Goal: Information Seeking & Learning: Learn about a topic

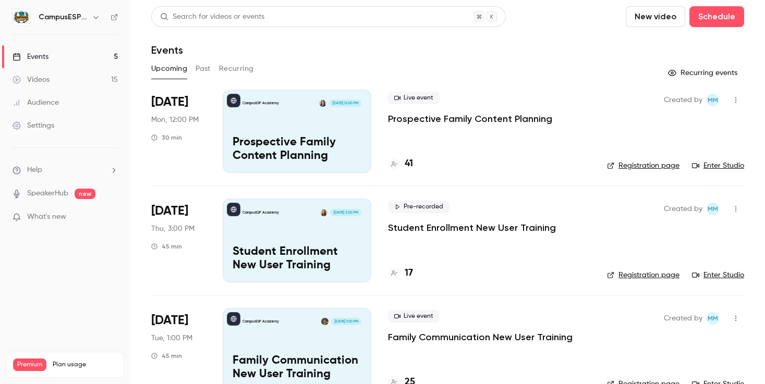
click at [246, 18] on div "Search for videos or events" at bounding box center [212, 16] width 104 height 11
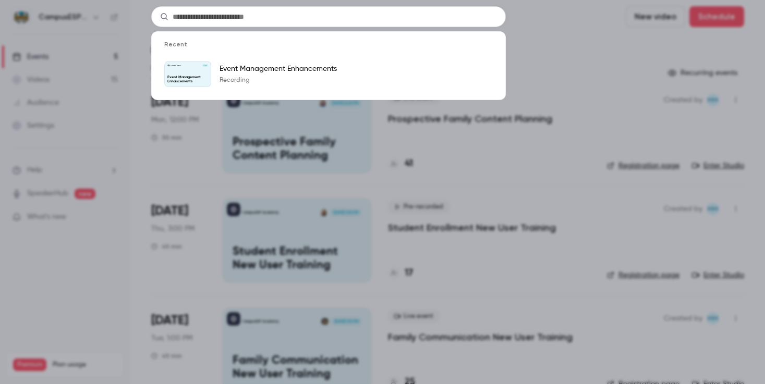
click at [215, 186] on div "Recent CampusESP Academy [DATE] Event Management Enhancements Event Management …" at bounding box center [382, 192] width 765 height 384
